Goal: Task Accomplishment & Management: Use online tool/utility

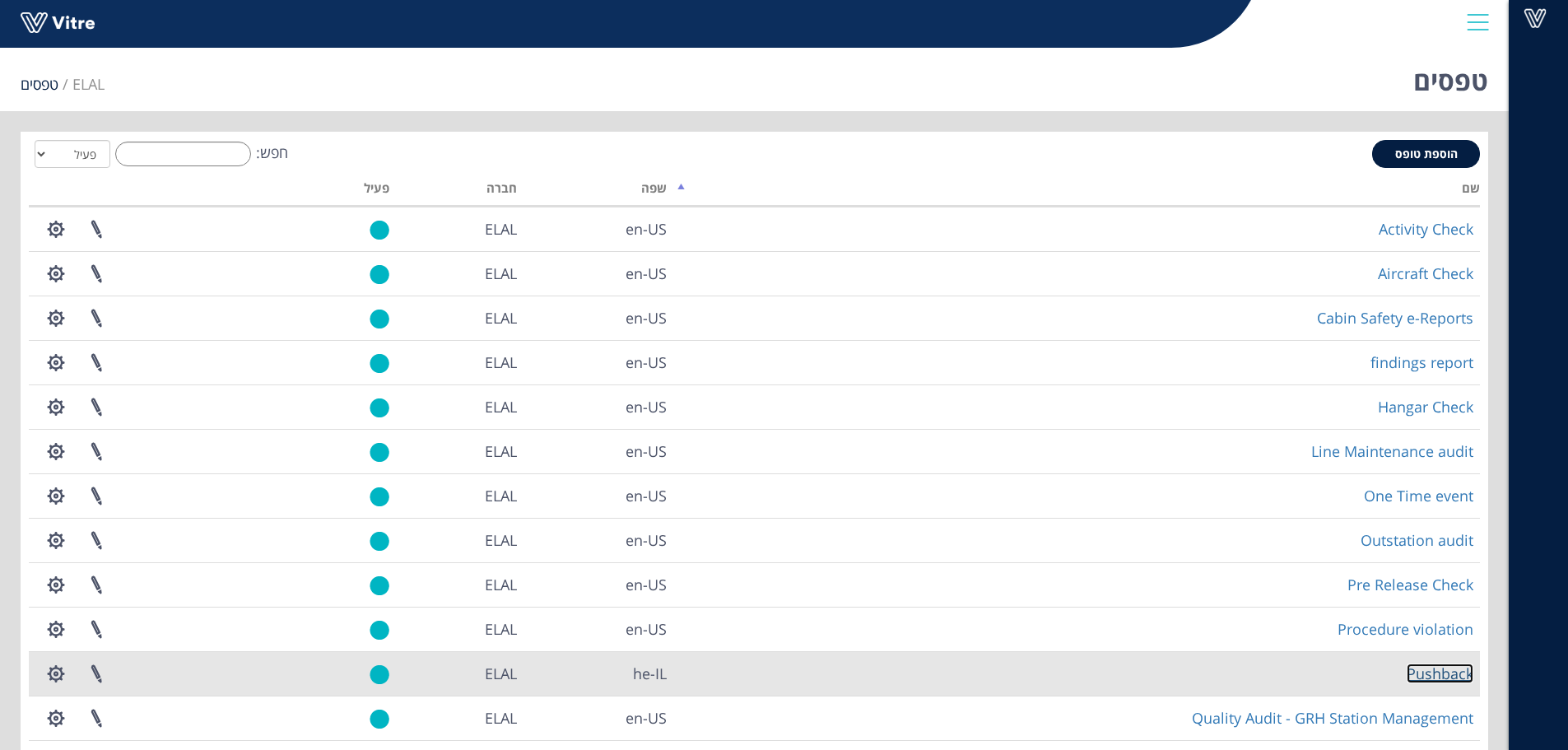
click at [1449, 676] on link "Pushback" at bounding box center [1439, 673] width 67 height 20
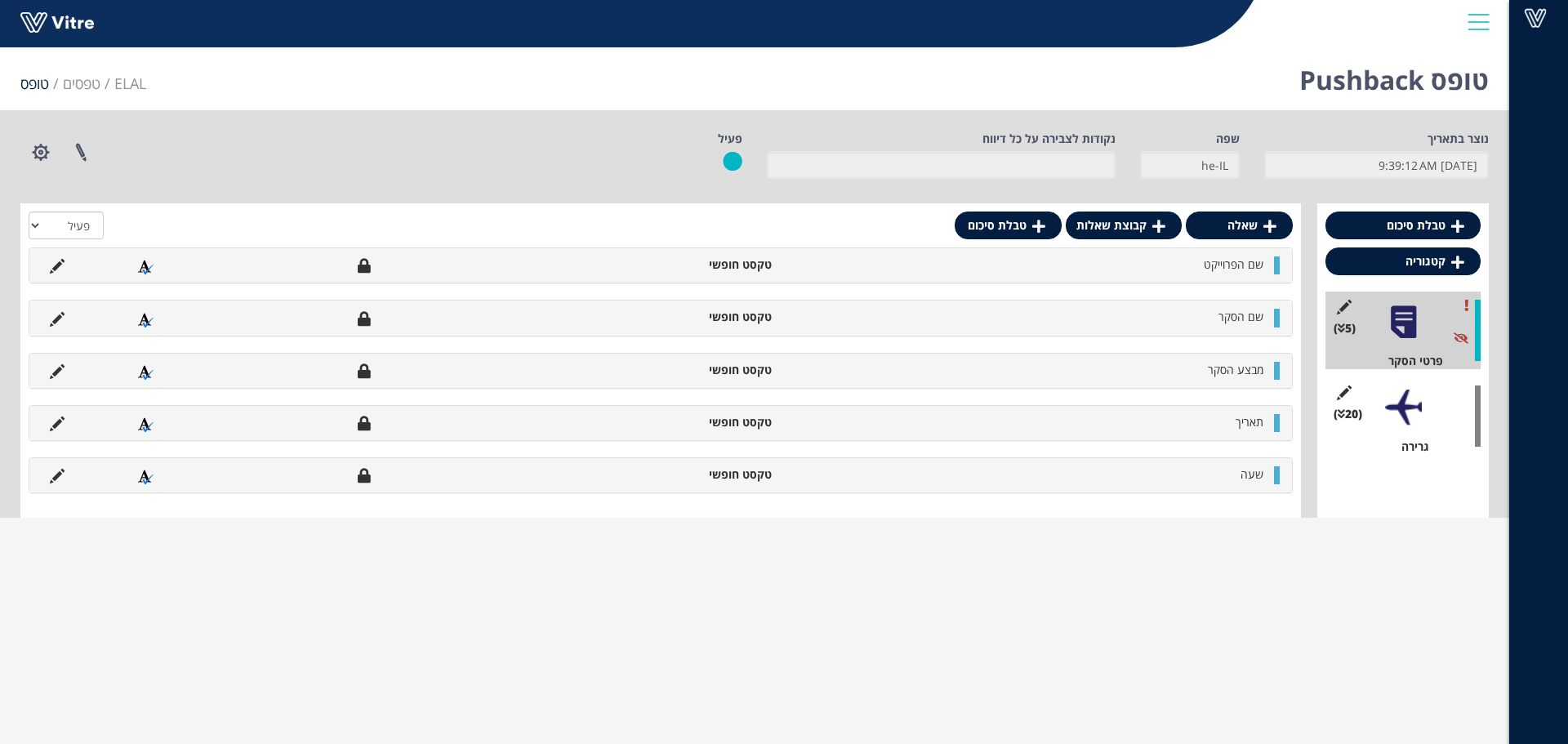
click at [1398, 416] on div at bounding box center [1403, 408] width 37 height 37
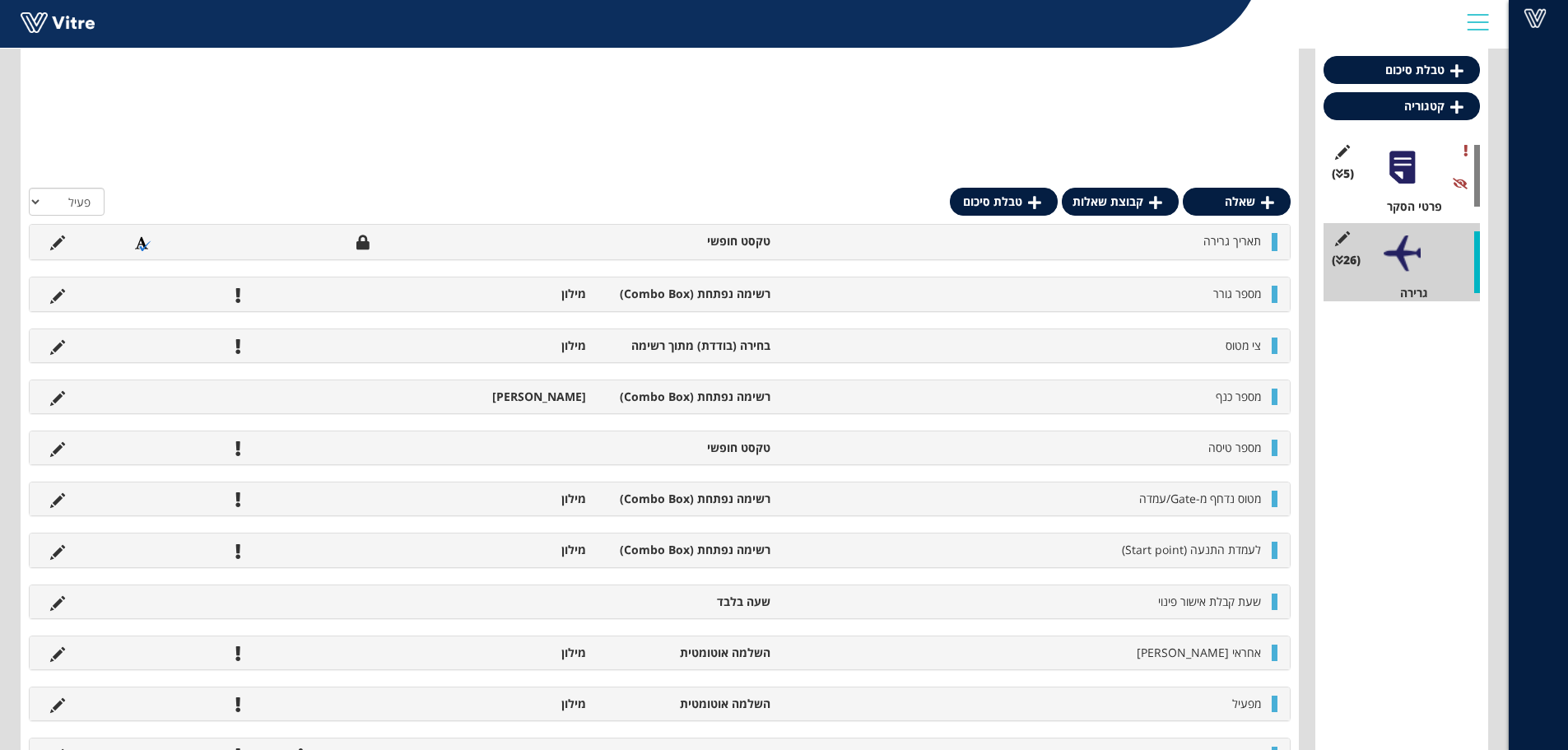
scroll to position [329, 0]
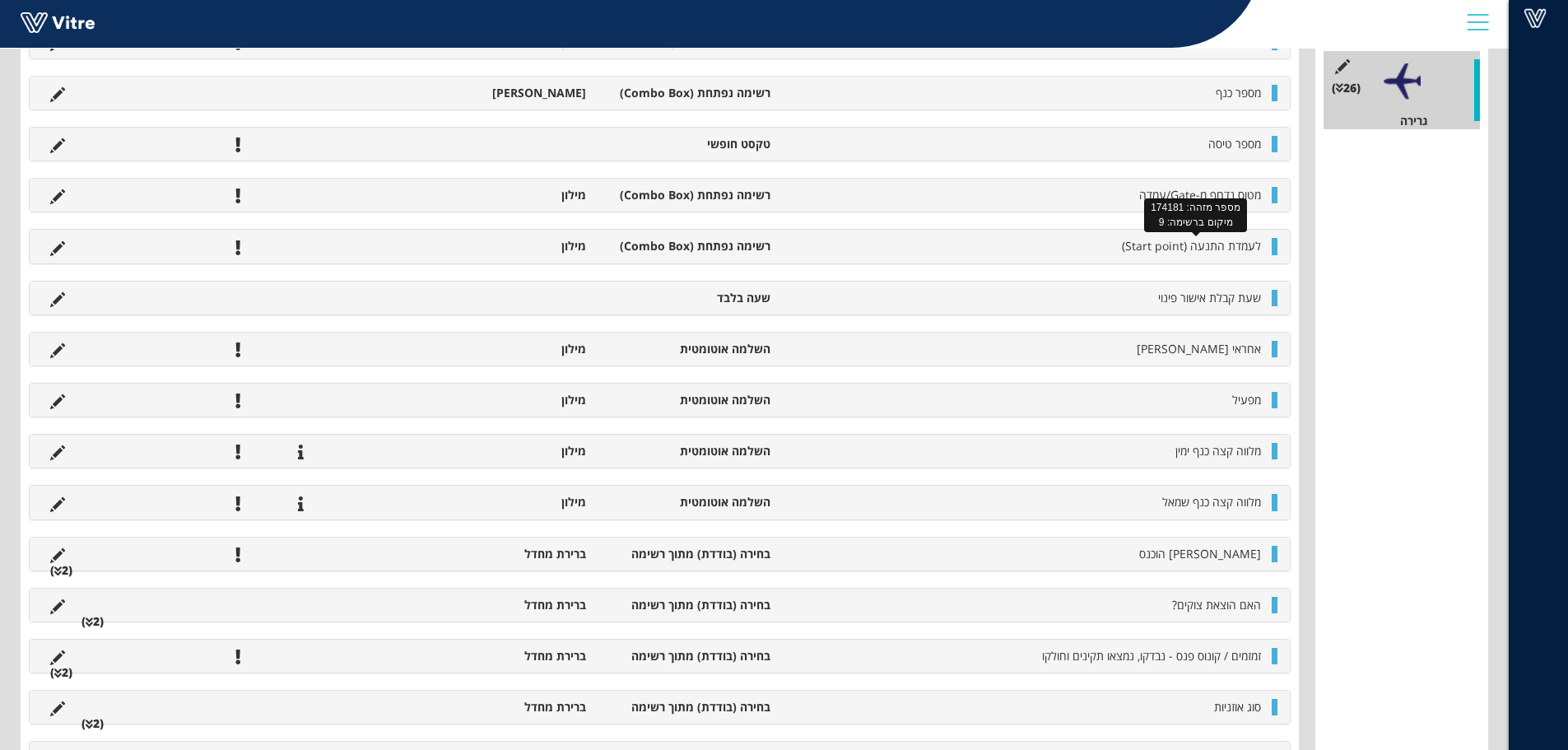
click at [1210, 249] on span "לעמדת התנעה (Start point)" at bounding box center [1192, 246] width 139 height 16
click at [1121, 192] on li "מטוס נדחף מ-Gate/עמדה" at bounding box center [1024, 194] width 491 height 17
click at [1271, 190] on div "מטוס נדחף מ-Gate/עמדה רשימה נפתחת (Combo Box) מילון" at bounding box center [659, 194] width 1260 height 33
click at [53, 196] on icon at bounding box center [58, 196] width 15 height 15
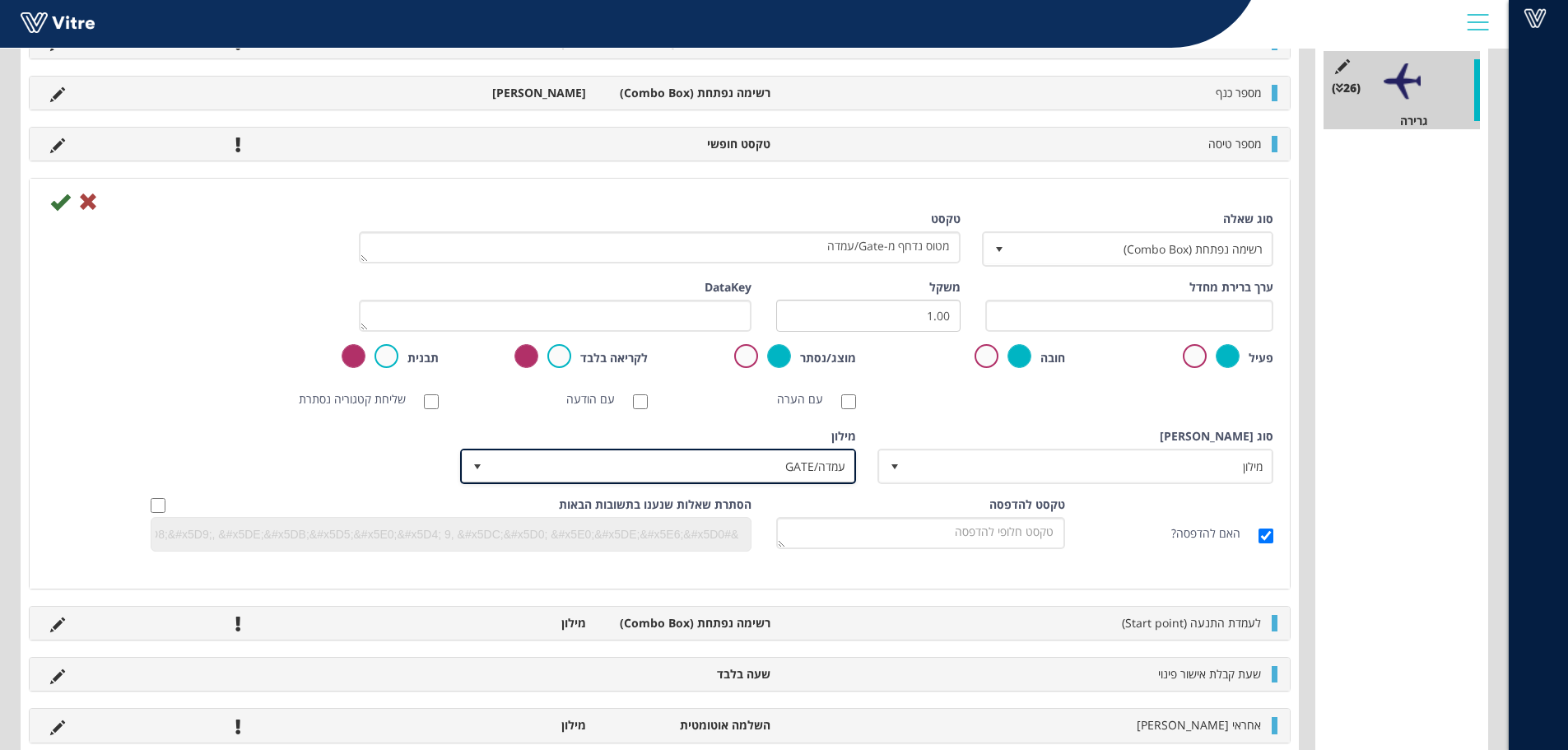
click at [736, 466] on span "עמדה/GATE" at bounding box center [672, 465] width 363 height 29
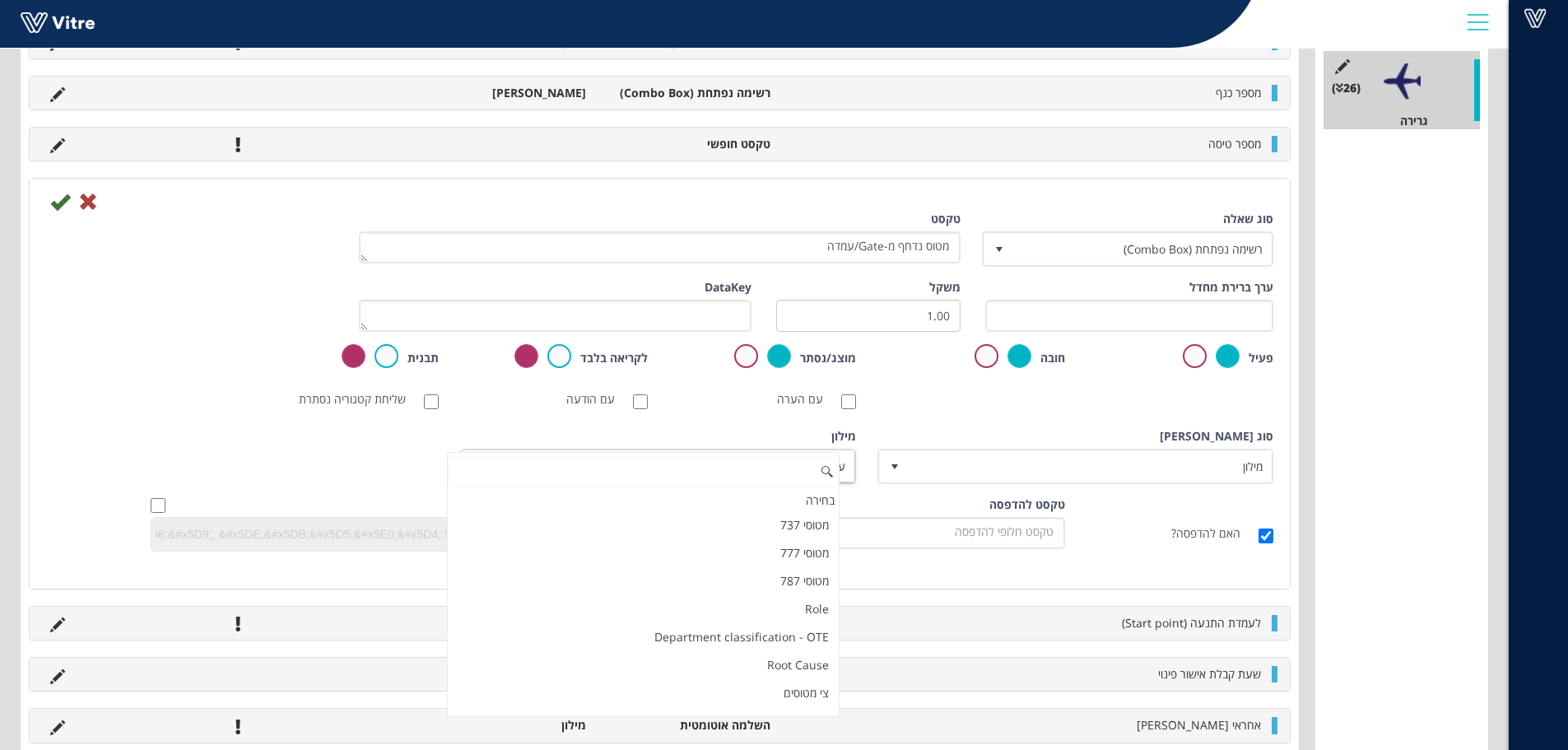
scroll to position [107, 0]
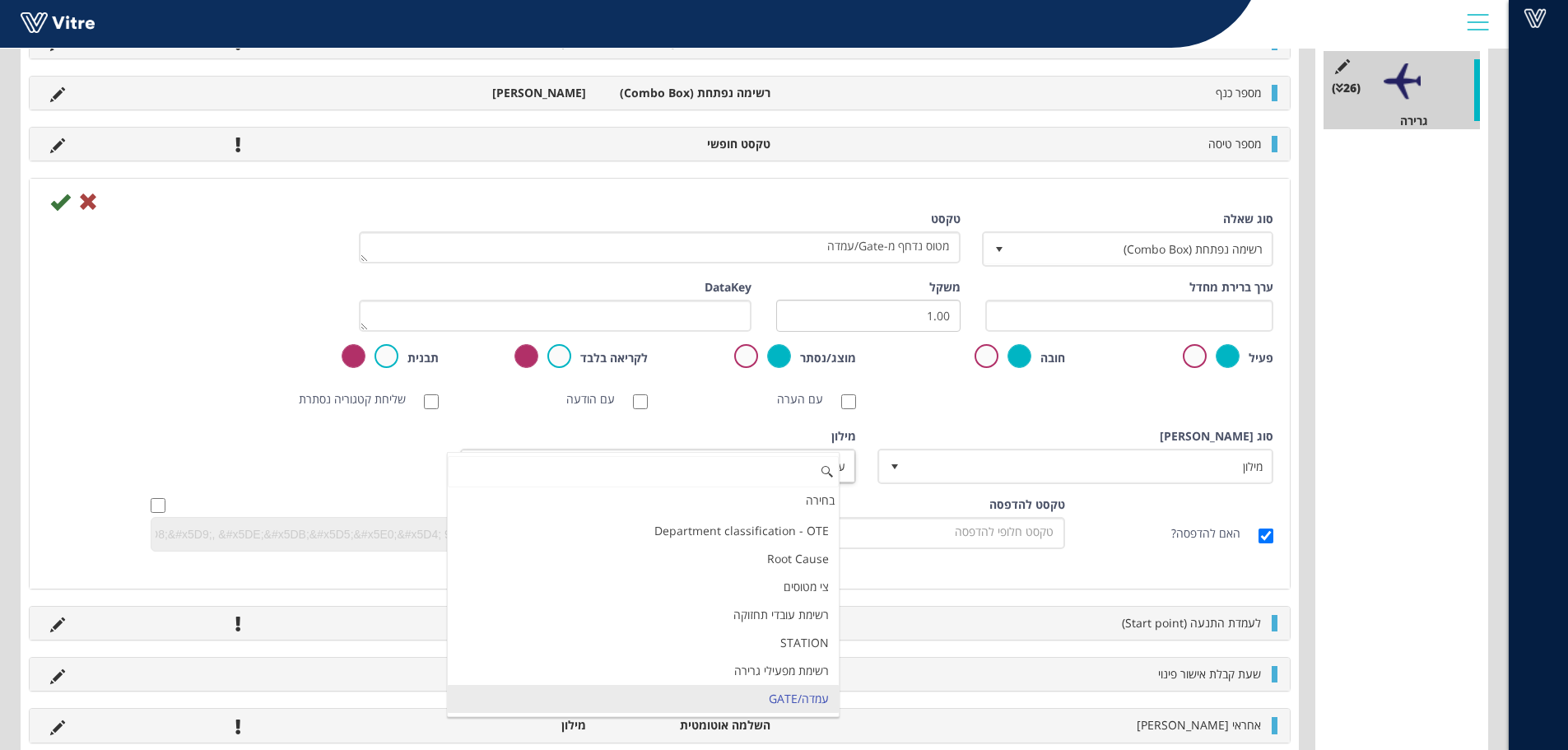
click at [736, 466] on input at bounding box center [643, 471] width 391 height 31
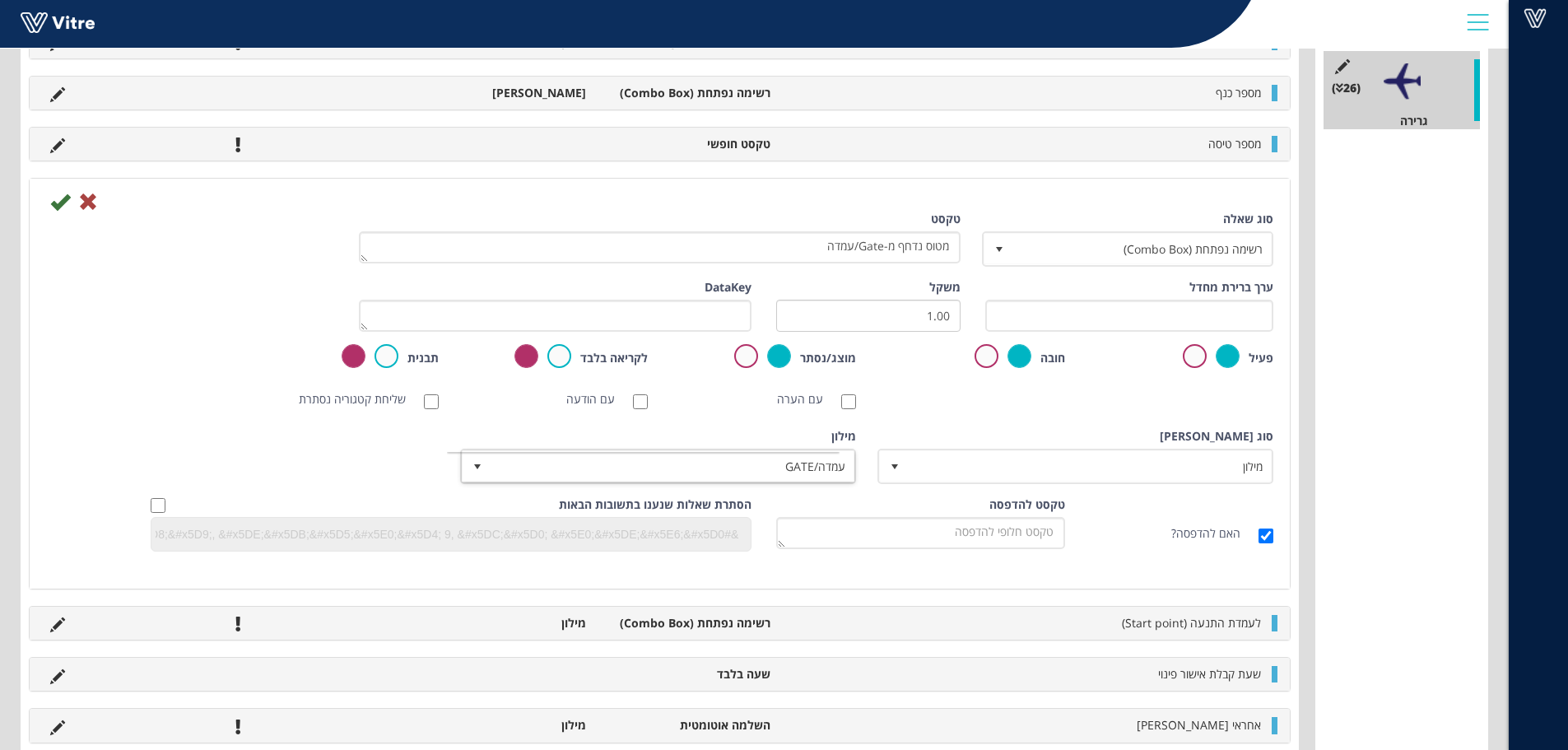
click at [905, 442] on div "סוג תשובה מילון 1" at bounding box center [1077, 455] width 392 height 56
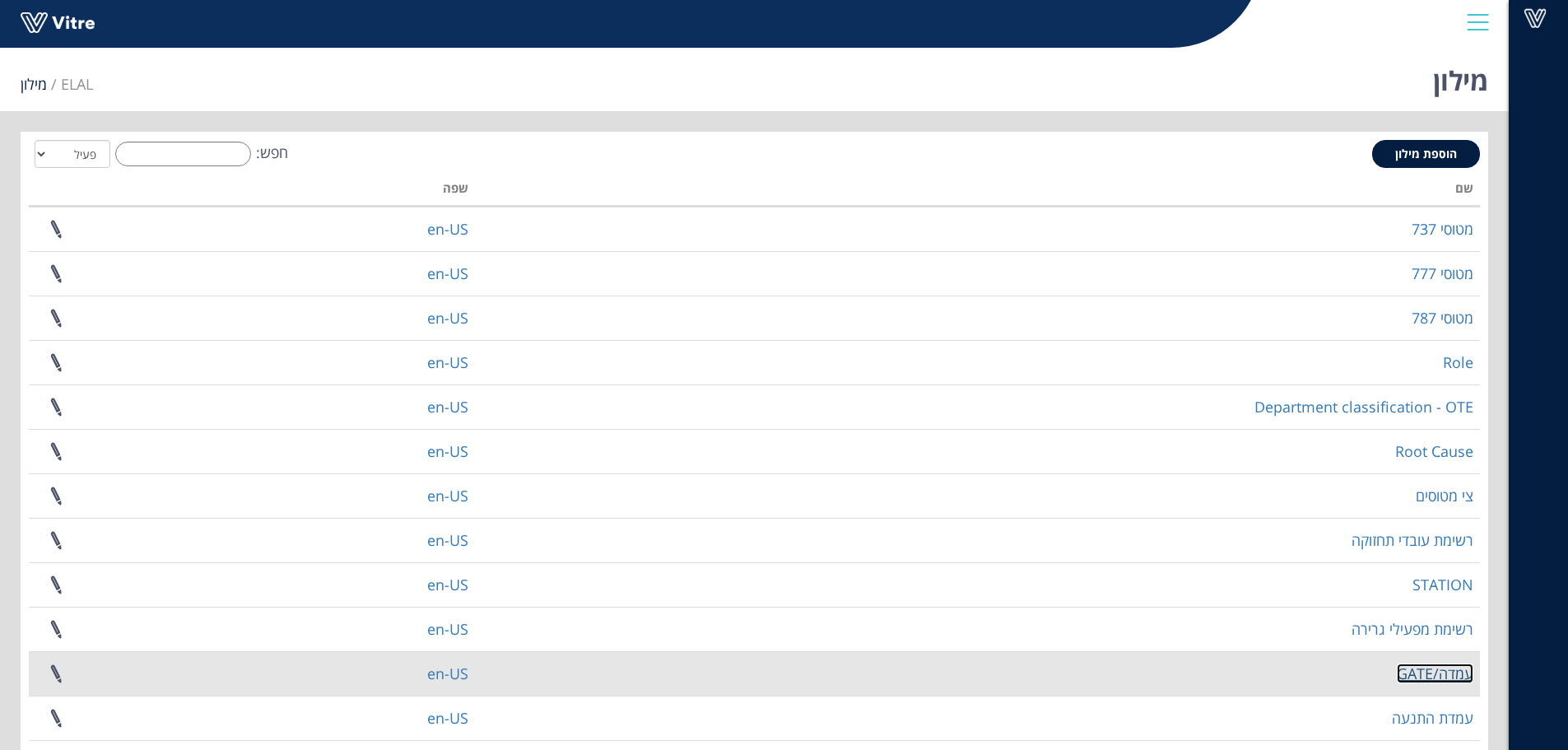
click at [1453, 679] on link "עמדה/GATE" at bounding box center [1435, 673] width 76 height 20
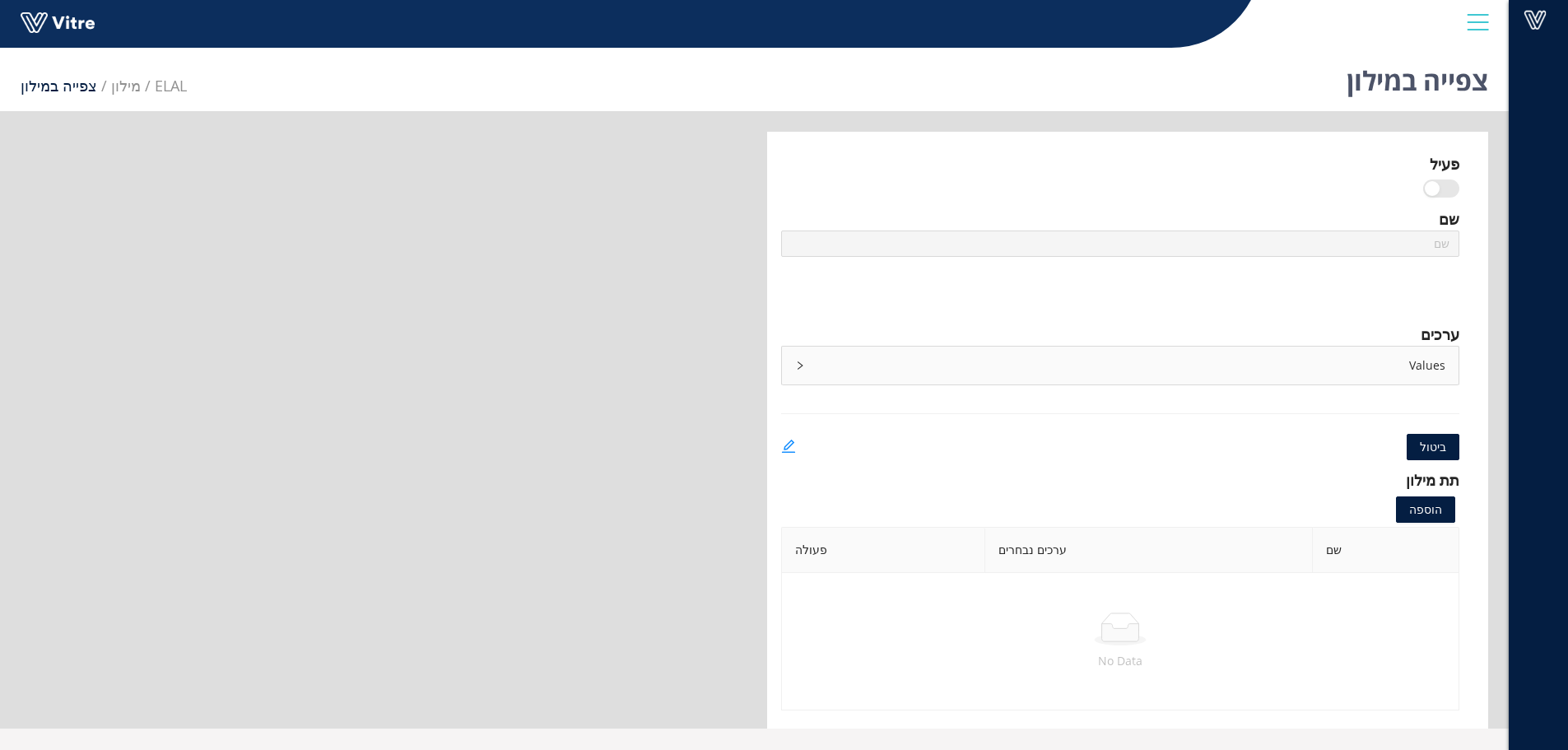
type input "עמדה/GATE"
click at [788, 445] on icon "edit" at bounding box center [788, 446] width 15 height 15
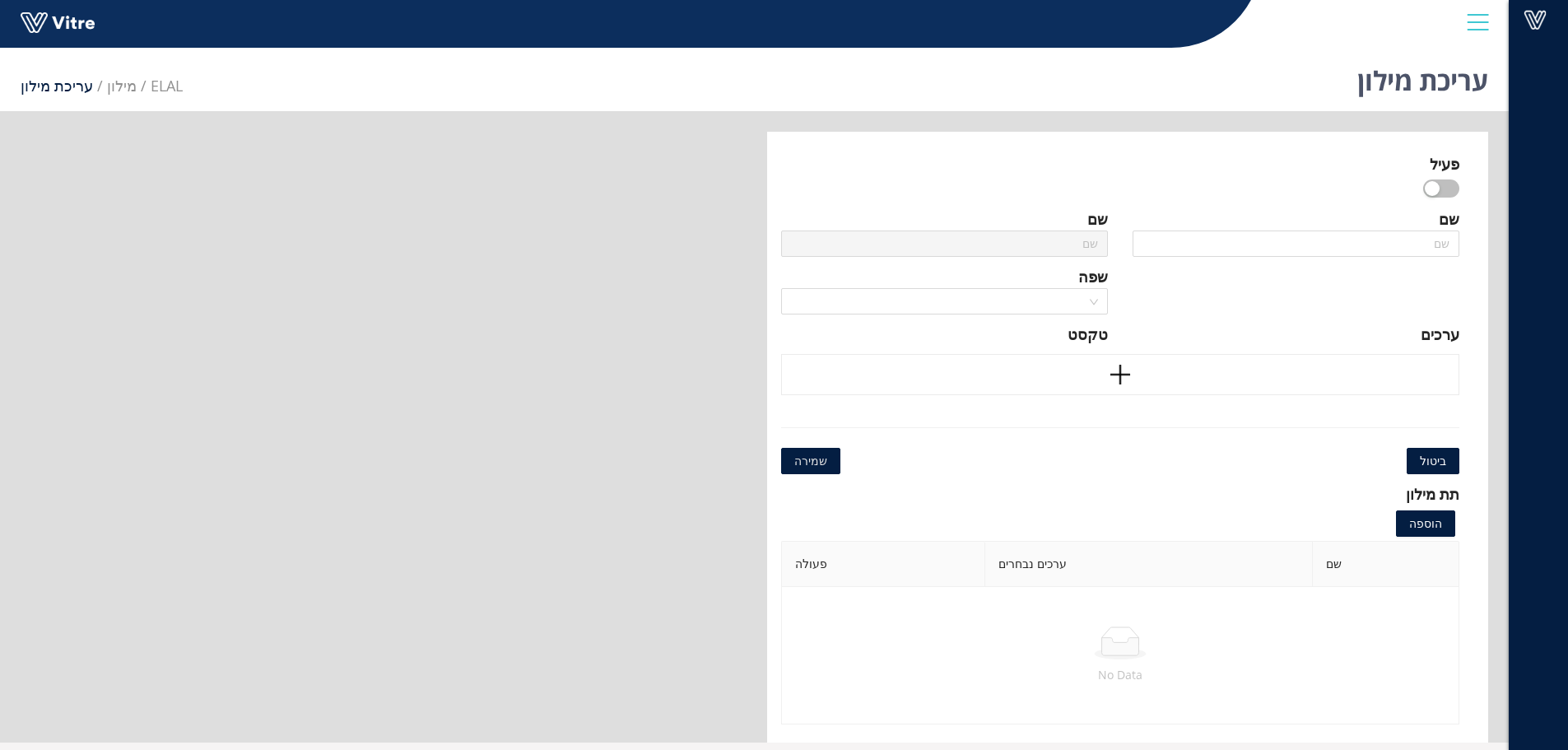
type input "עמדה/GATE"
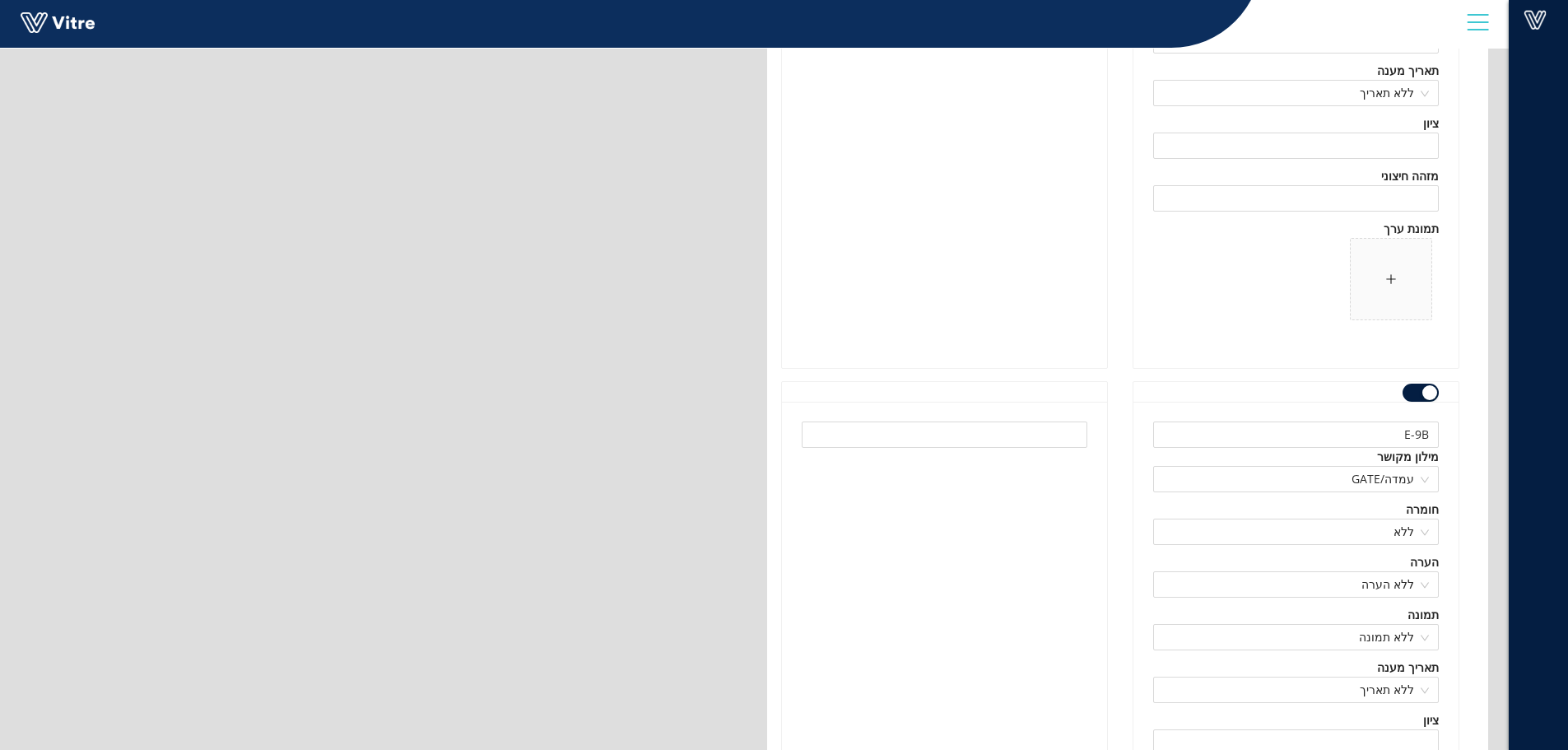
scroll to position [31599, 0]
drag, startPoint x: 1429, startPoint y: 430, endPoint x: 1419, endPoint y: 430, distance: 10.0
click at [1419, 430] on input "E-9B" at bounding box center [1296, 432] width 286 height 27
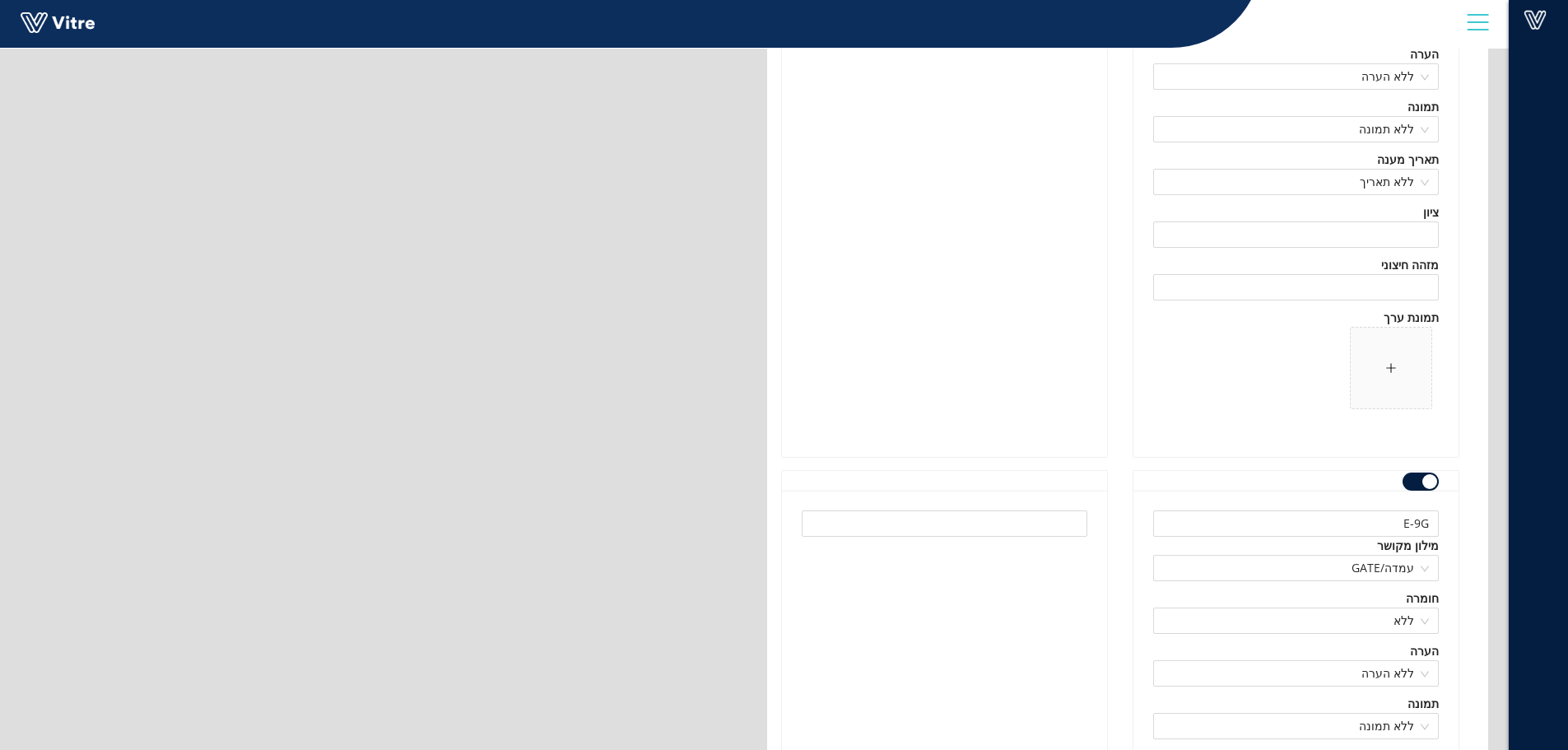
scroll to position [31845, 0]
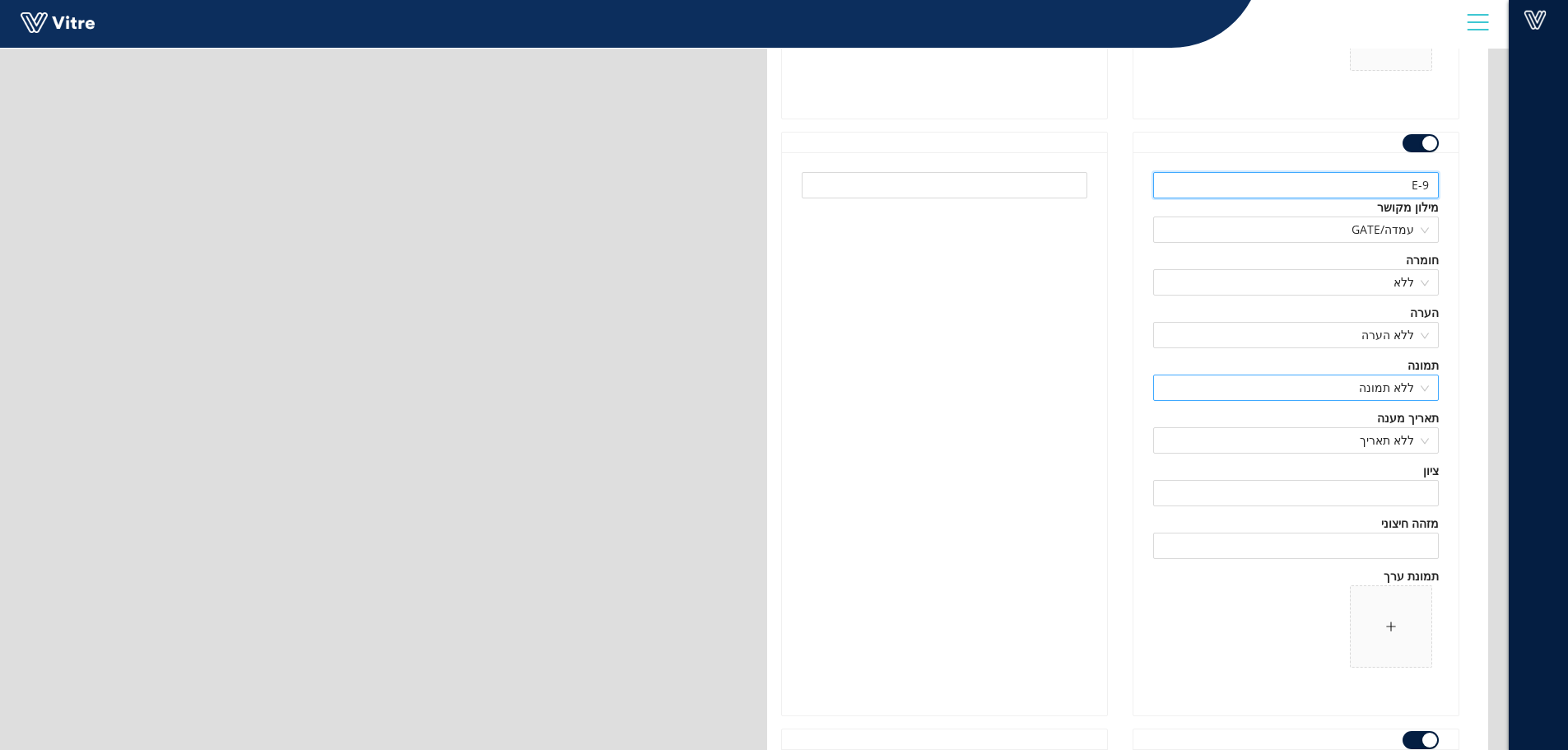
type input "E-9B"
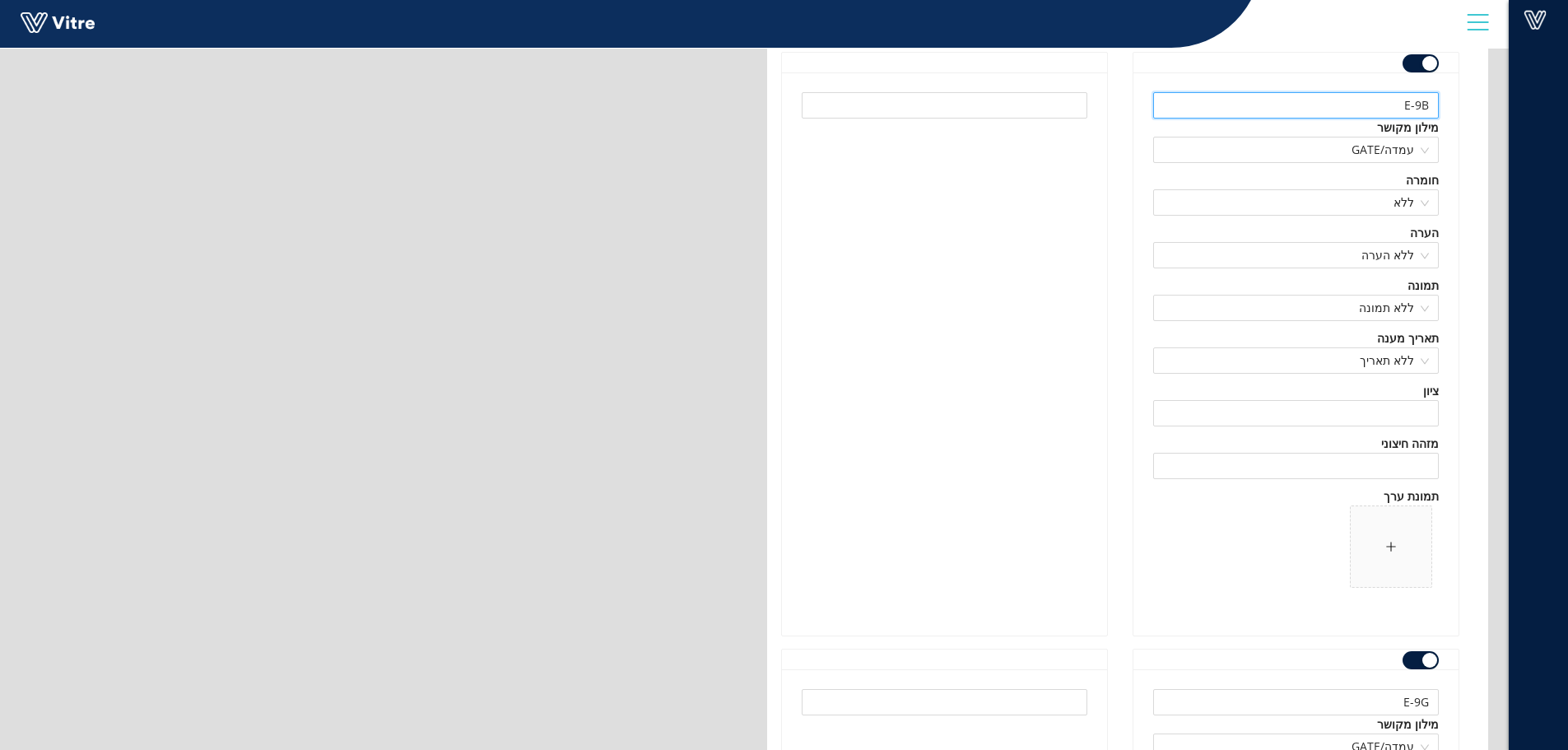
scroll to position [31763, 0]
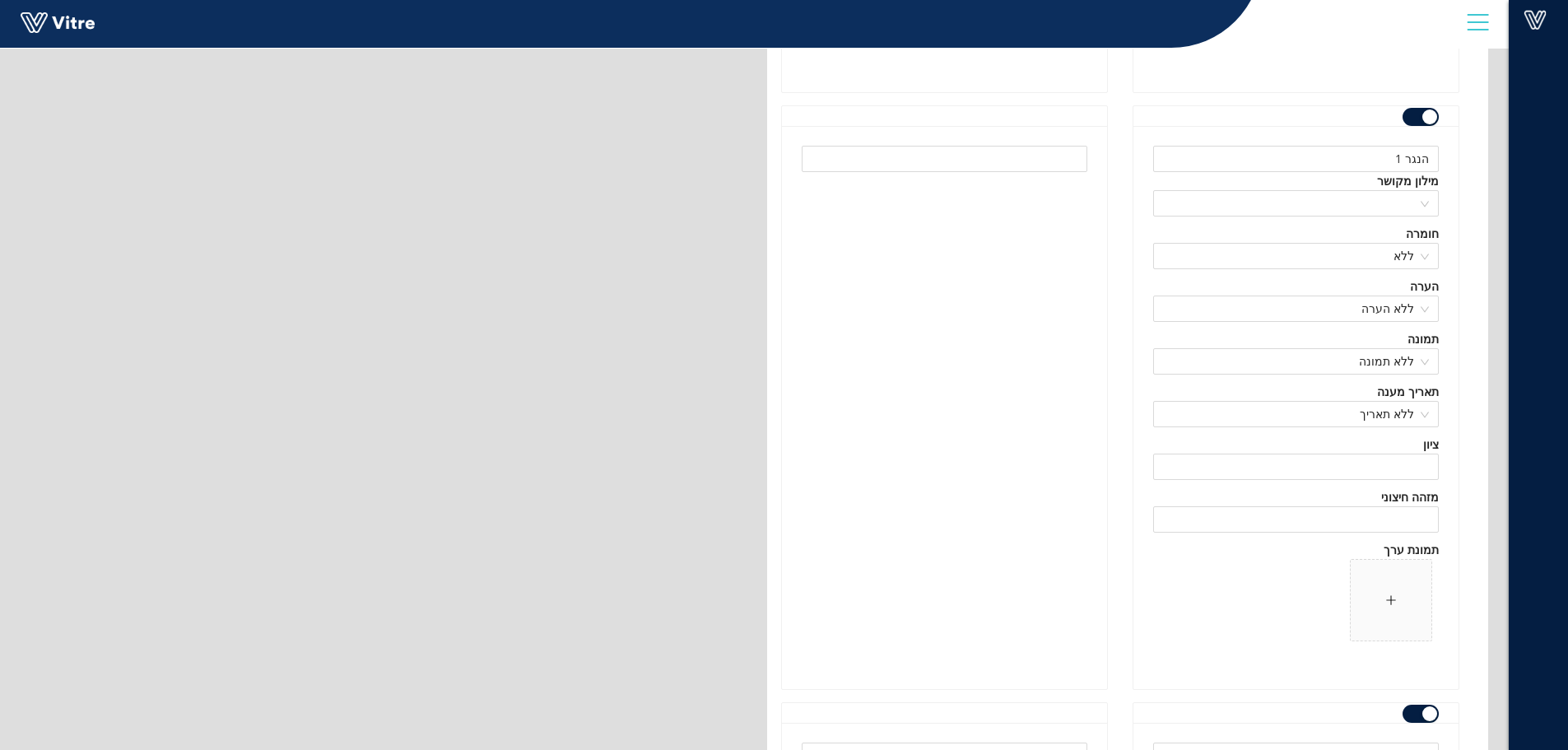
scroll to position [95450, 0]
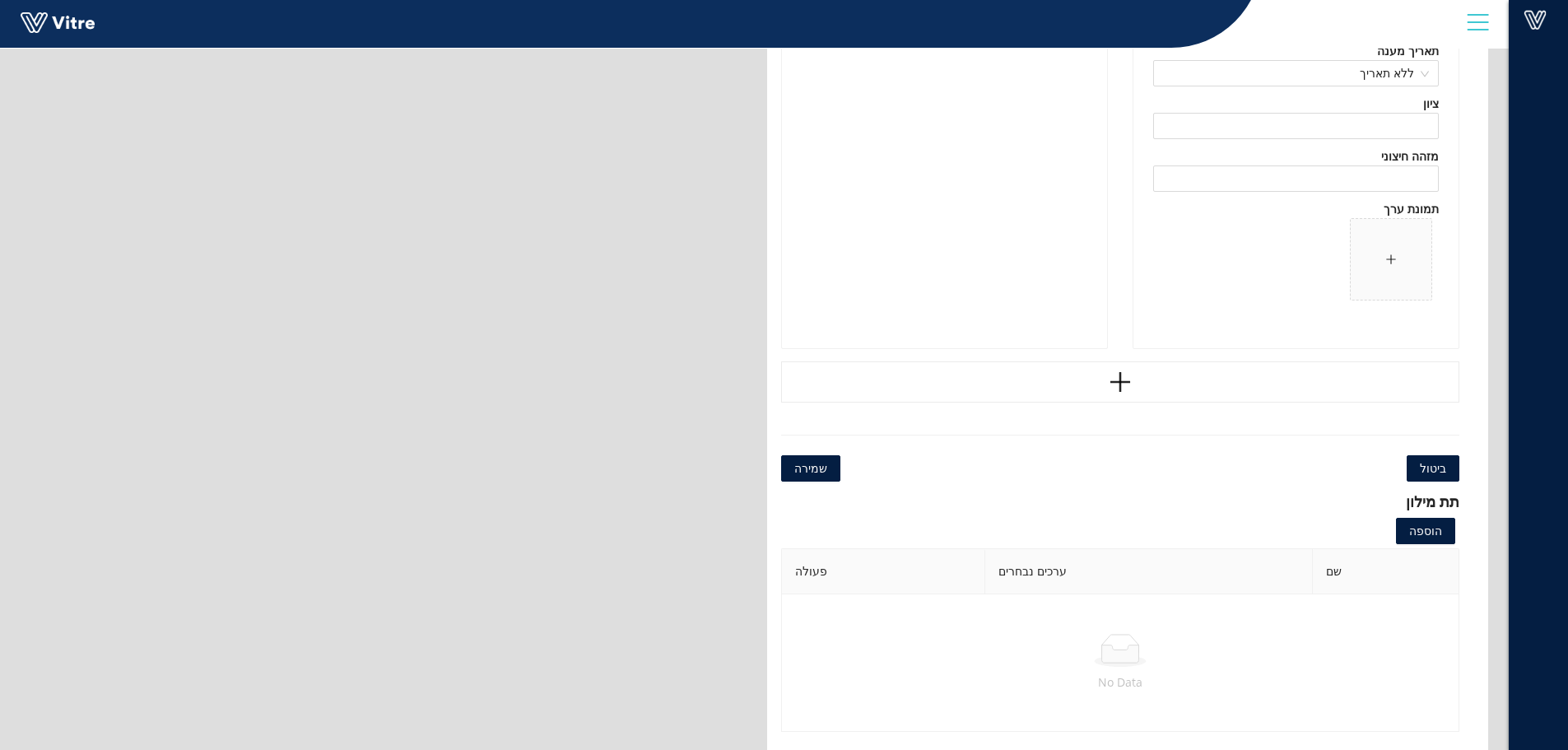
click at [820, 464] on span "שמירה" at bounding box center [811, 468] width 33 height 18
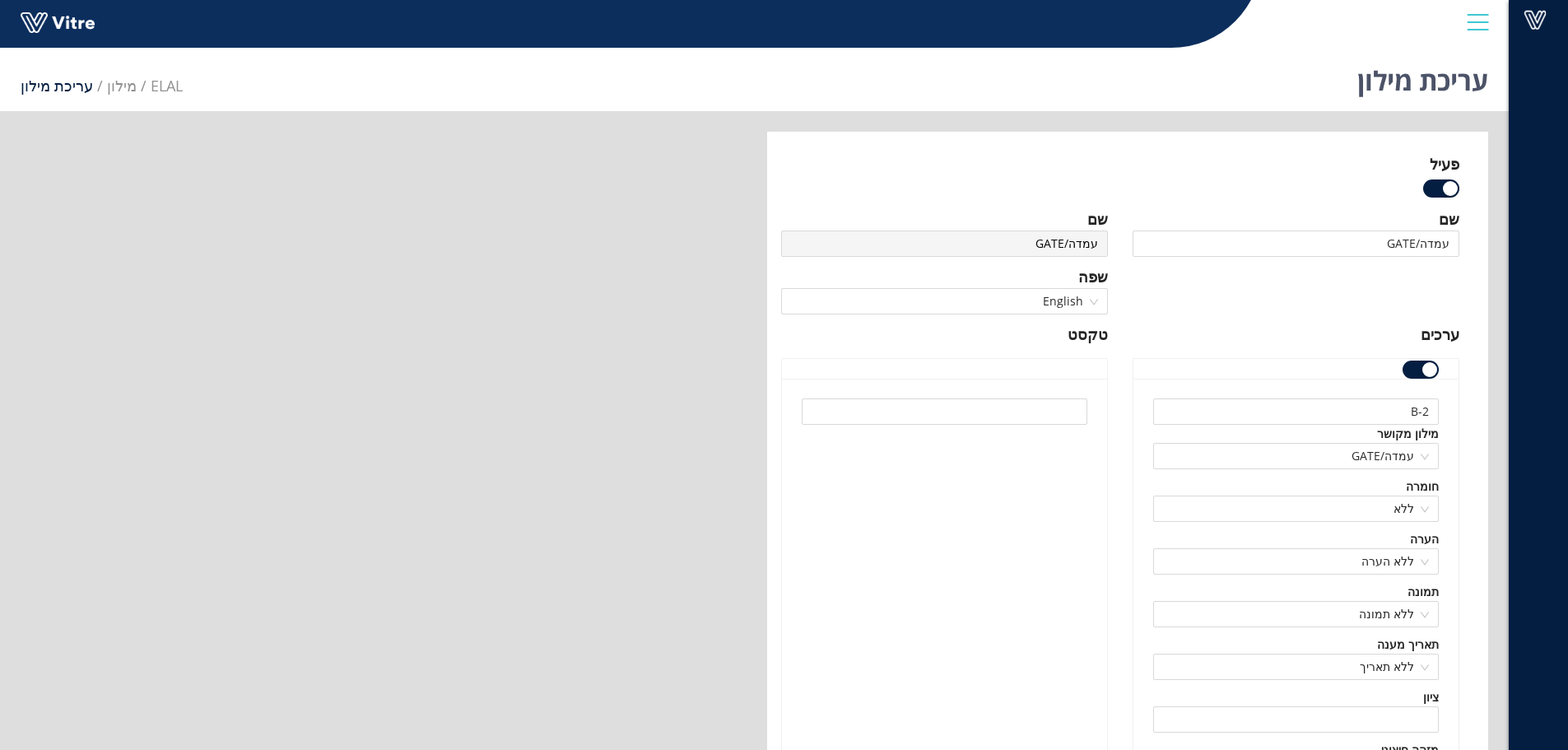
scroll to position [95449, 0]
